Goal: Transaction & Acquisition: Download file/media

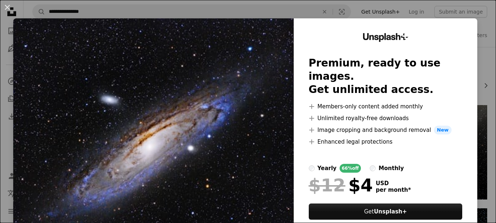
scroll to position [37, 0]
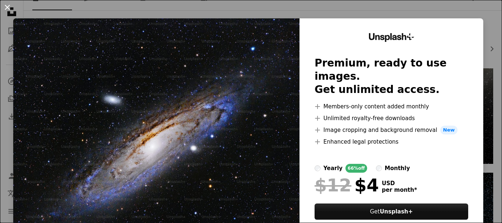
click at [6, 10] on button "An X shape" at bounding box center [7, 7] width 9 height 9
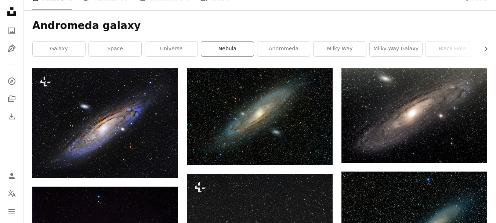
click at [244, 47] on link "nebula" at bounding box center [227, 49] width 53 height 15
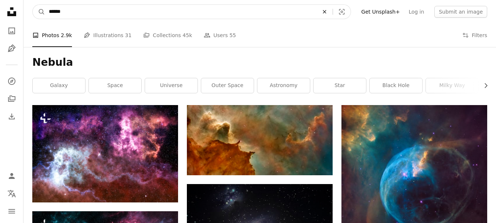
click at [333, 8] on button "An X shape" at bounding box center [325, 12] width 16 height 14
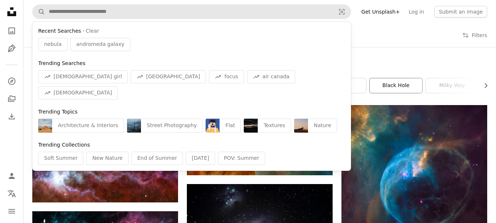
click at [389, 80] on link "black hole" at bounding box center [396, 85] width 53 height 15
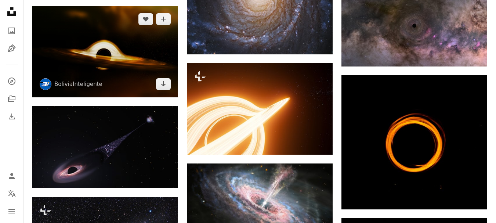
scroll to position [404, 0]
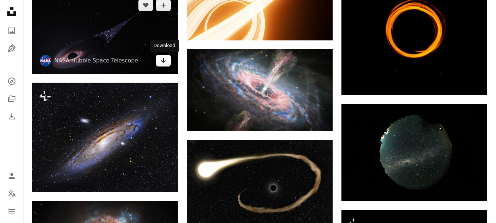
click at [169, 64] on link "Arrow pointing down" at bounding box center [163, 61] width 15 height 12
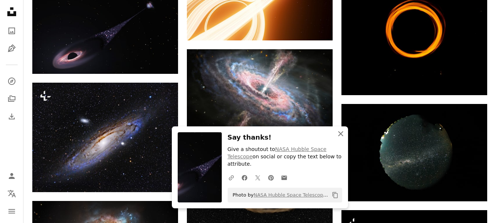
click at [342, 136] on icon "button" at bounding box center [340, 133] width 5 height 5
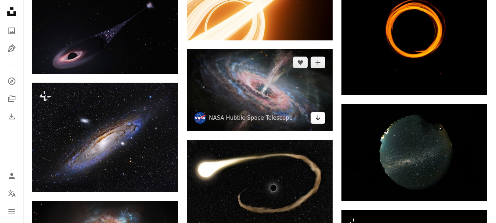
click at [322, 122] on link "Arrow pointing down" at bounding box center [318, 118] width 15 height 12
